Goal: Navigation & Orientation: Find specific page/section

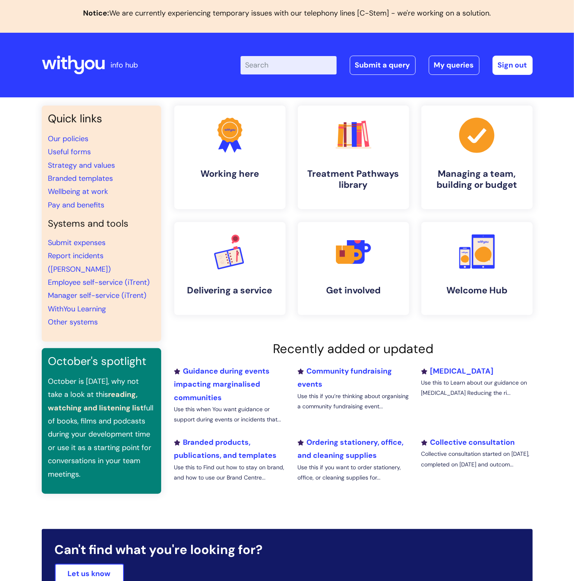
click at [251, 334] on div ".cls-1{fill:#f89b22;}.cls-1,.cls-2,.cls-3{stroke-width:0px;}.cls-2{fill:#2d3cff…" at bounding box center [353, 310] width 359 height 408
